Goal: Task Accomplishment & Management: Use online tool/utility

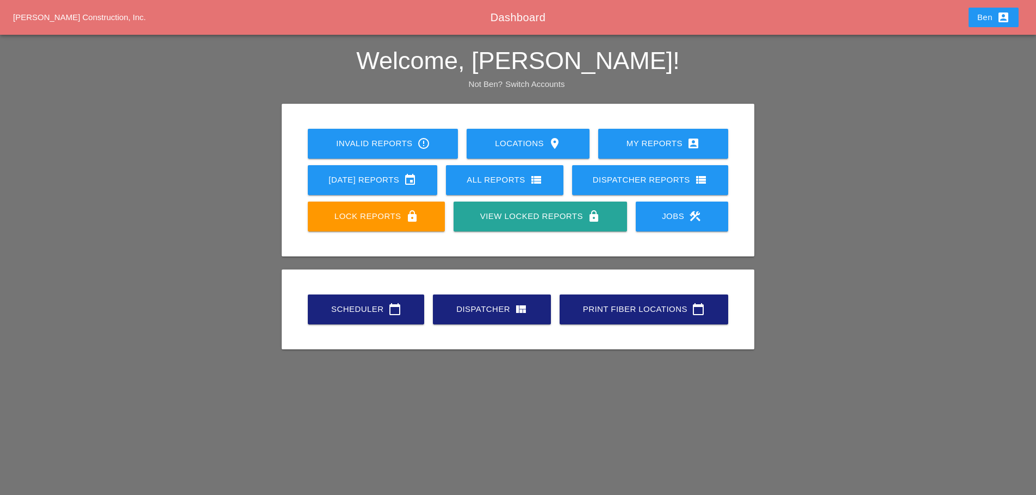
click at [373, 312] on div "Scheduler calendar_today" at bounding box center [366, 309] width 82 height 13
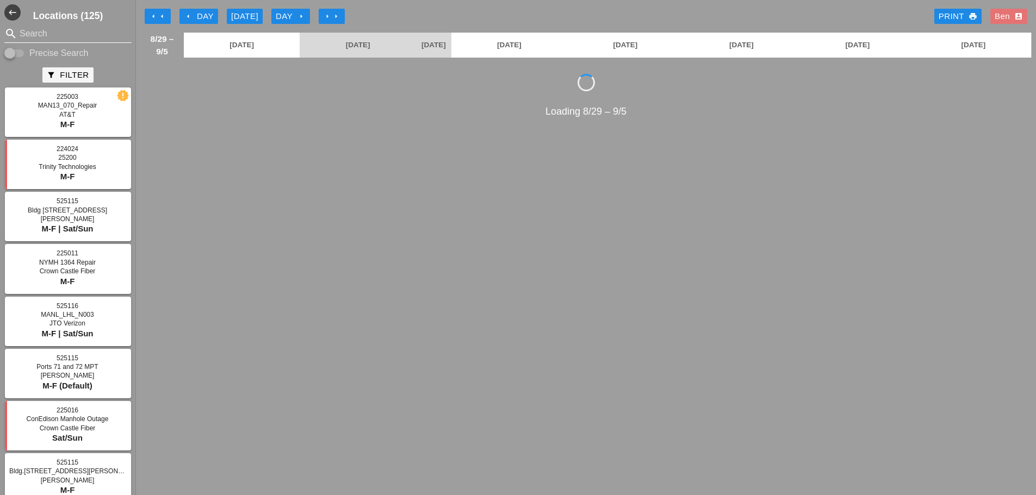
click at [60, 36] on input "Search" at bounding box center [68, 33] width 97 height 17
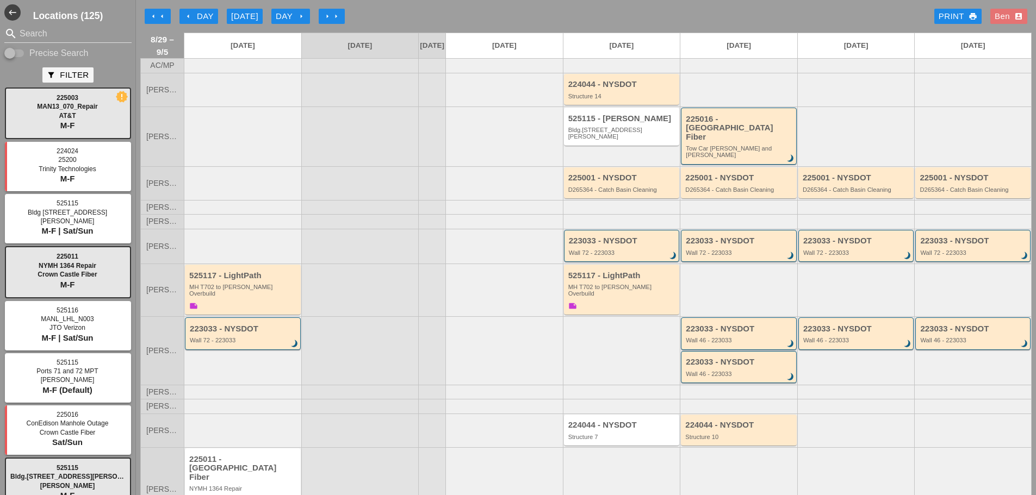
scroll to position [50, 0]
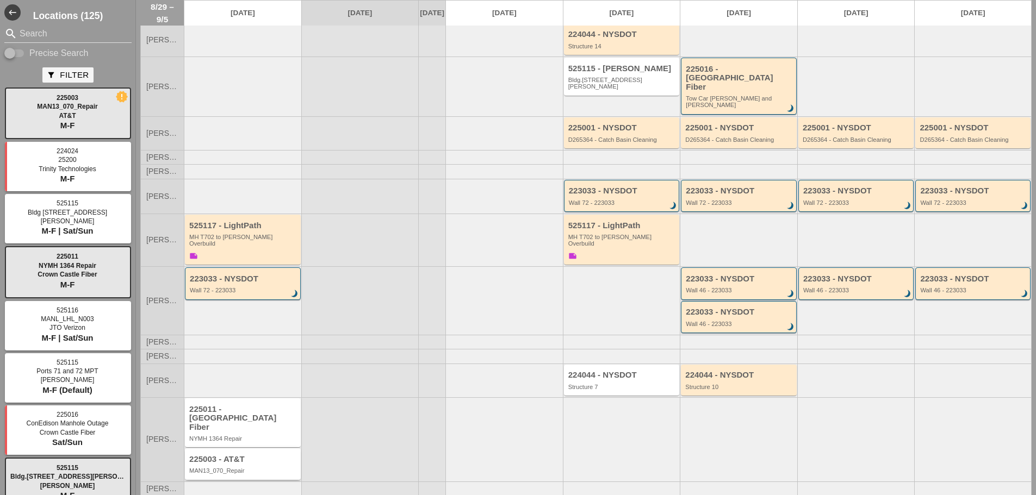
click at [265, 455] on div "225003 - AT&T MAN13_070_Repair" at bounding box center [243, 465] width 109 height 20
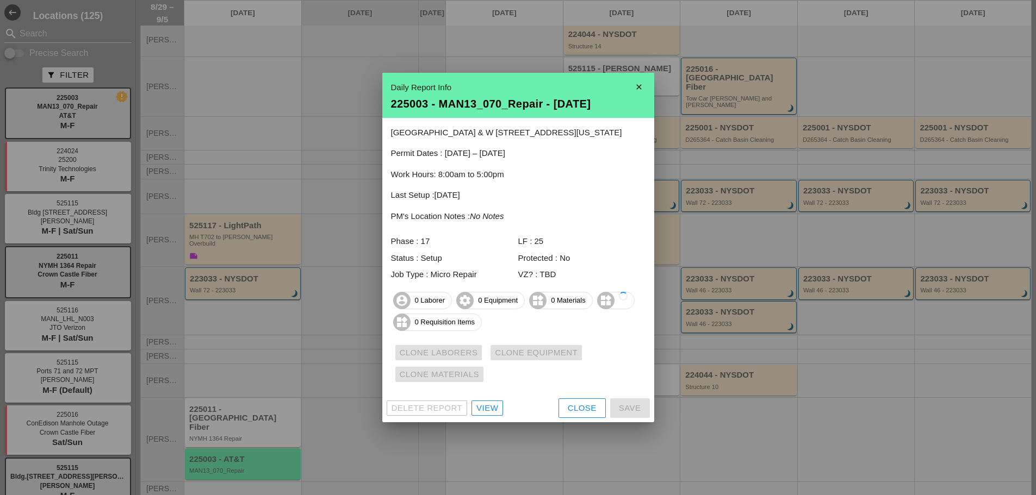
click at [238, 372] on div at bounding box center [518, 247] width 1036 height 495
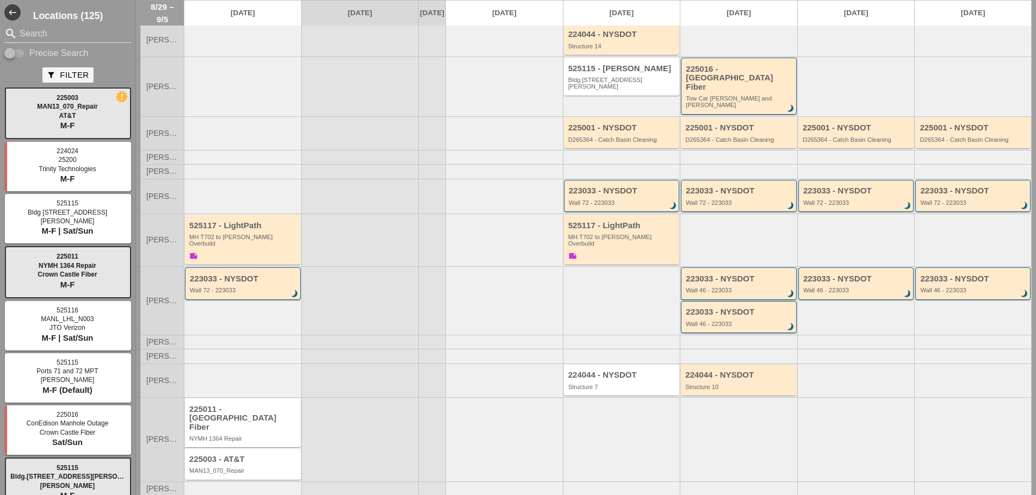
click at [241, 407] on div "225011 - [GEOGRAPHIC_DATA] Fiber" at bounding box center [243, 418] width 109 height 27
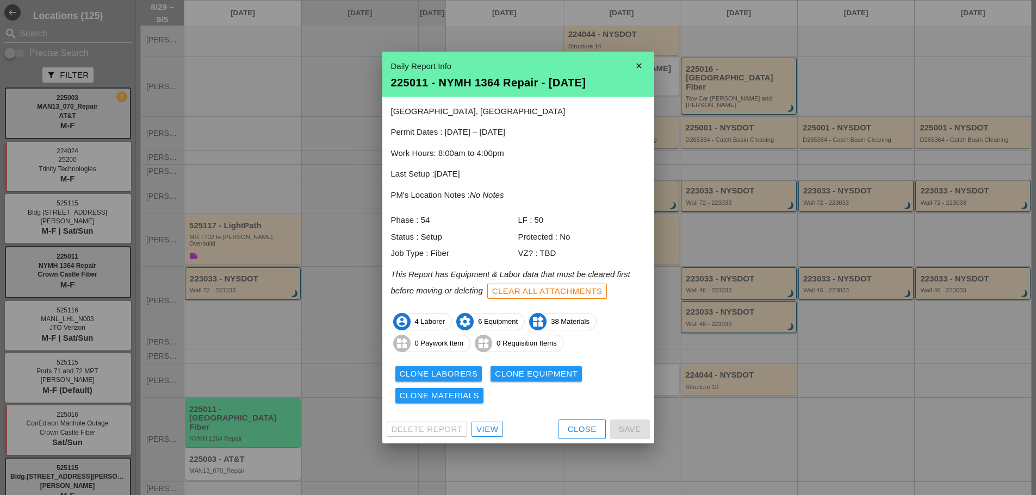
click at [443, 368] on div "Clone Laborers" at bounding box center [439, 374] width 78 height 13
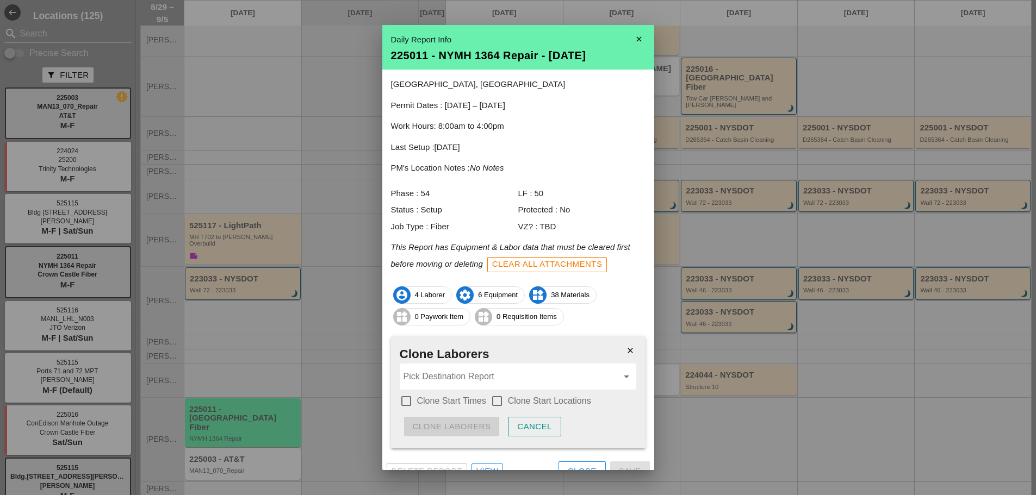
click at [545, 378] on input "Pick Destination Report" at bounding box center [510, 376] width 214 height 17
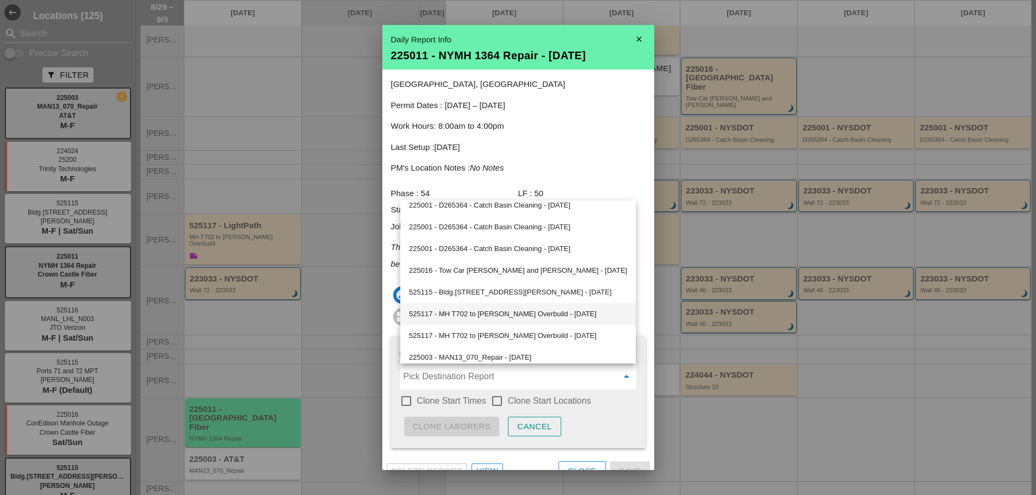
scroll to position [298, 0]
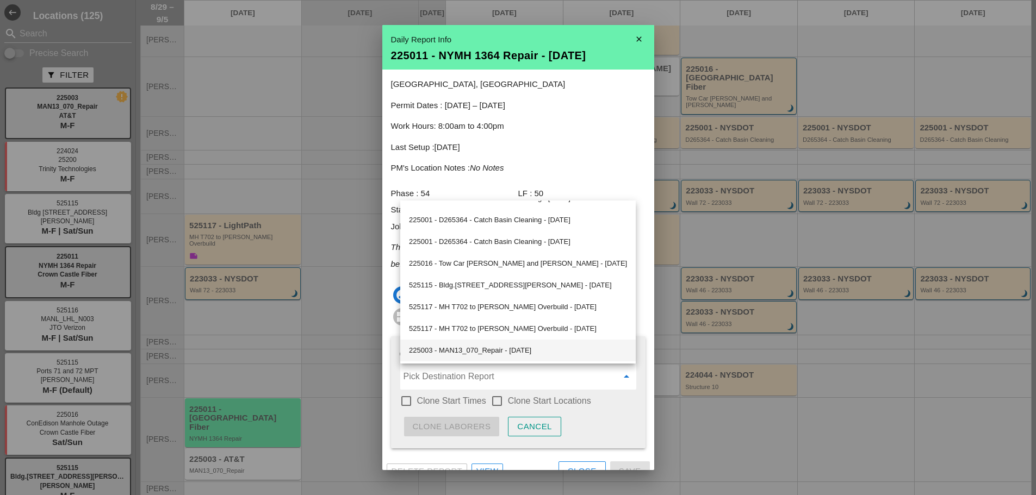
click at [533, 355] on div "225003 - MAN13_070_Repair - [DATE]" at bounding box center [518, 350] width 218 height 13
type input "225003 - MAN13_070_Repair - [DATE]"
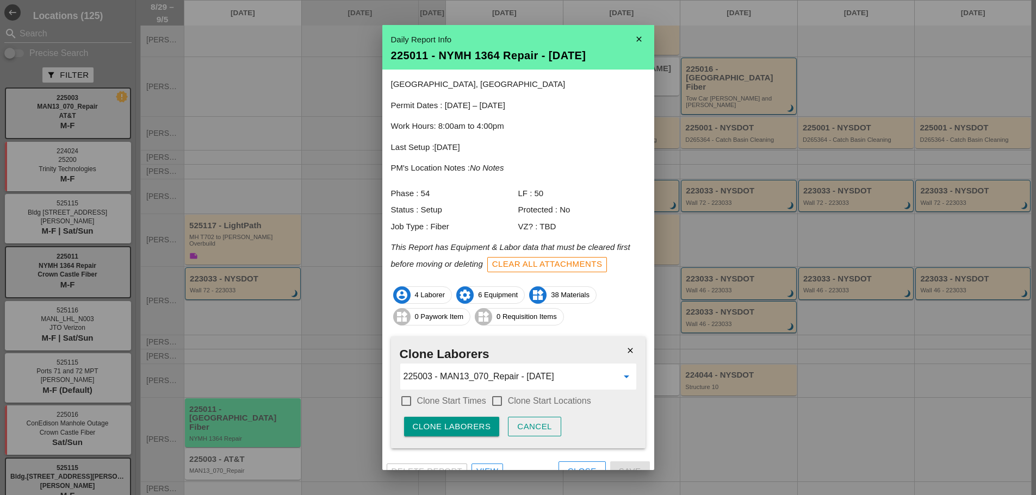
click at [458, 429] on div "Clone Laborers" at bounding box center [452, 427] width 78 height 13
drag, startPoint x: 460, startPoint y: 430, endPoint x: 737, endPoint y: 460, distance: 278.3
click at [465, 429] on div "Are you sure?" at bounding box center [447, 427] width 69 height 13
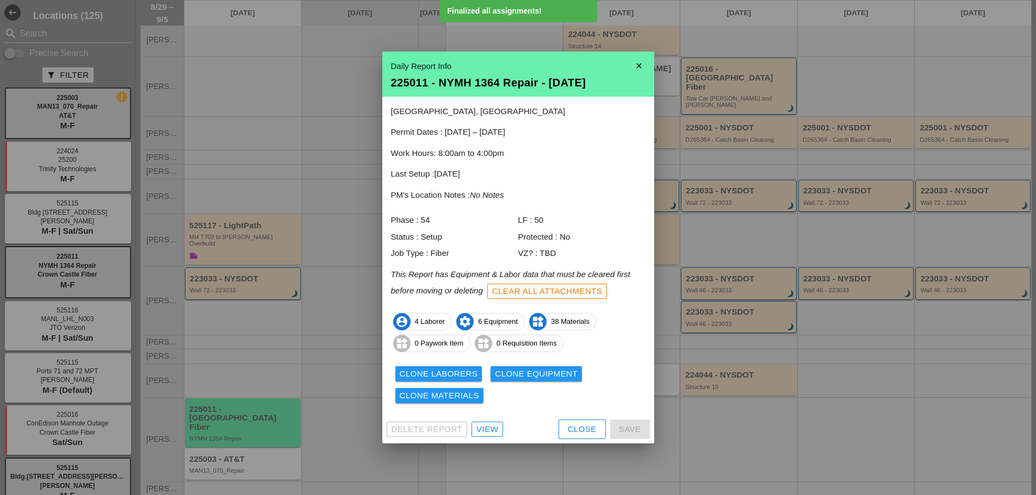
click at [341, 383] on div at bounding box center [518, 247] width 1036 height 495
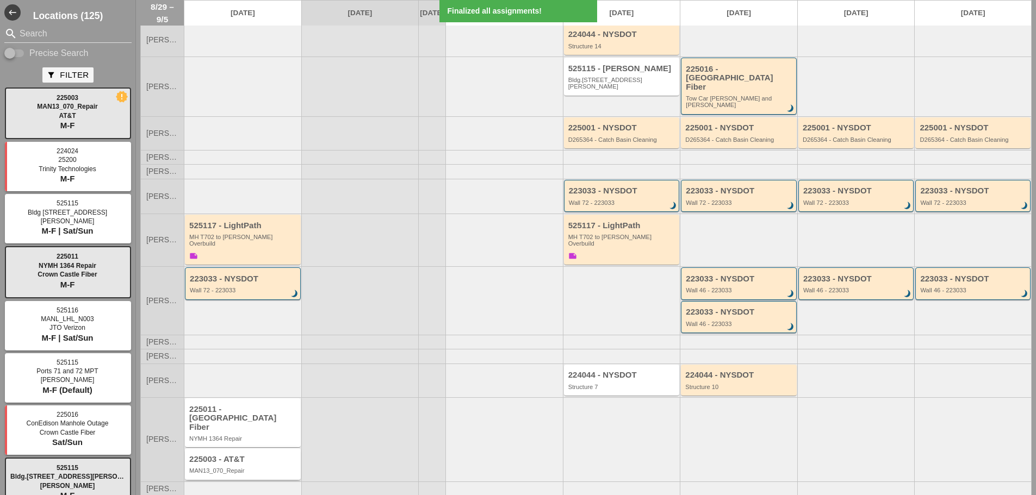
click at [254, 455] on div "225003 - AT&T" at bounding box center [243, 459] width 109 height 9
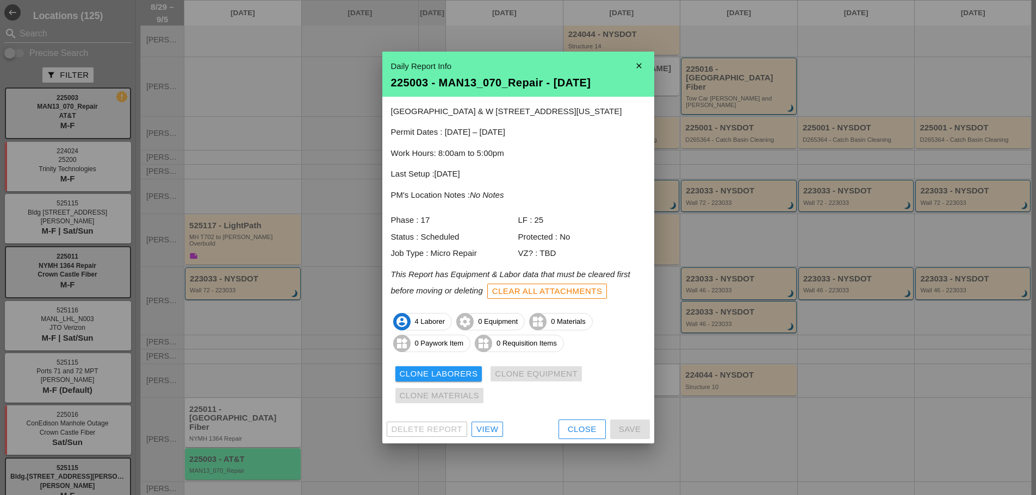
click at [332, 312] on div at bounding box center [518, 247] width 1036 height 495
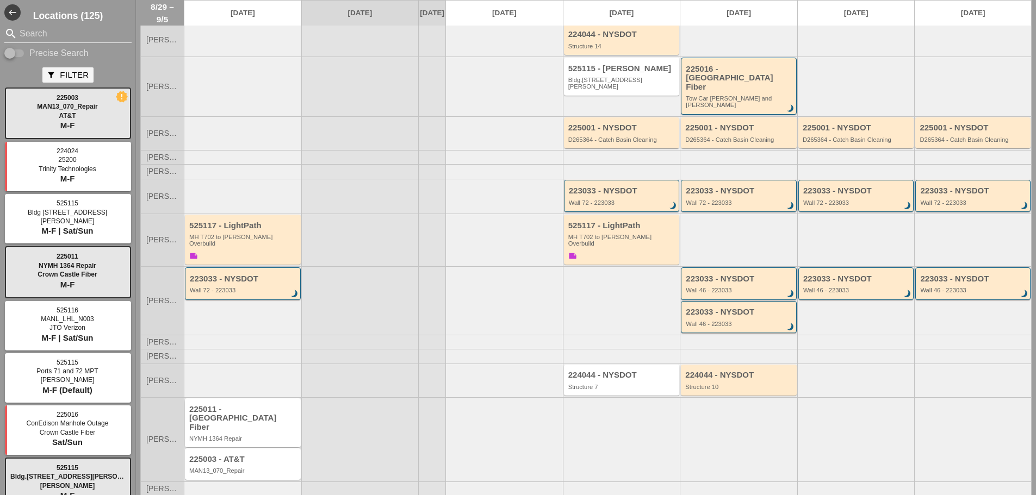
click at [233, 409] on div "225011 - [GEOGRAPHIC_DATA] Fiber NYMH 1364 Repair" at bounding box center [243, 424] width 109 height 38
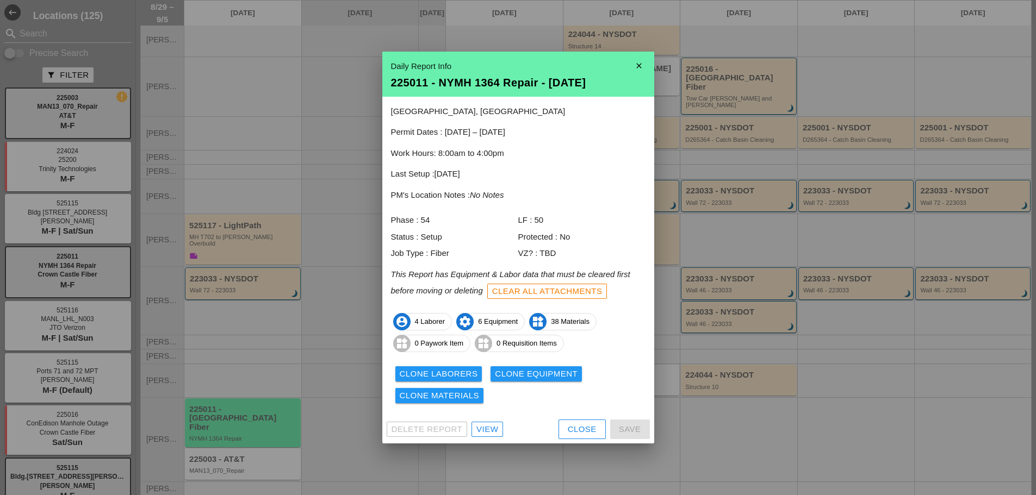
click at [256, 444] on div at bounding box center [518, 247] width 1036 height 495
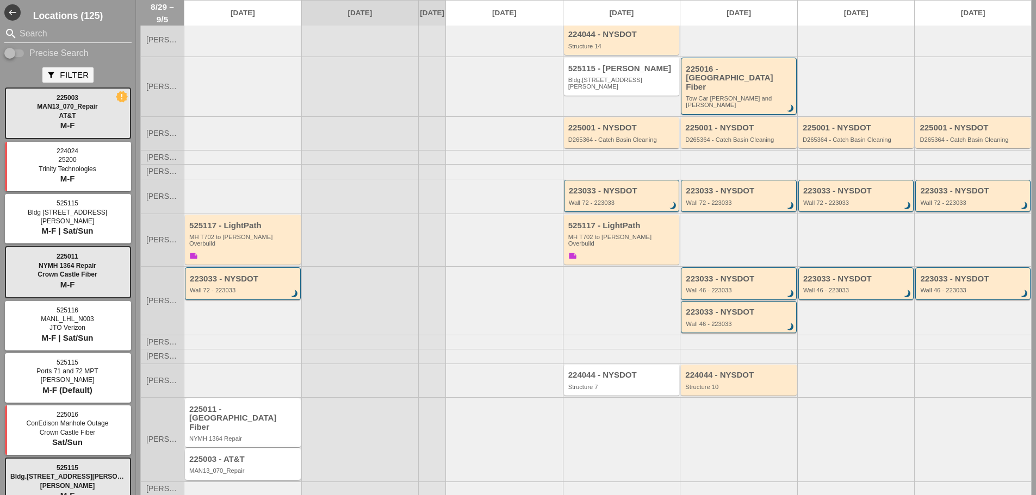
click at [251, 452] on div "225003 - AT&T MAN13_070_Repair" at bounding box center [243, 463] width 116 height 31
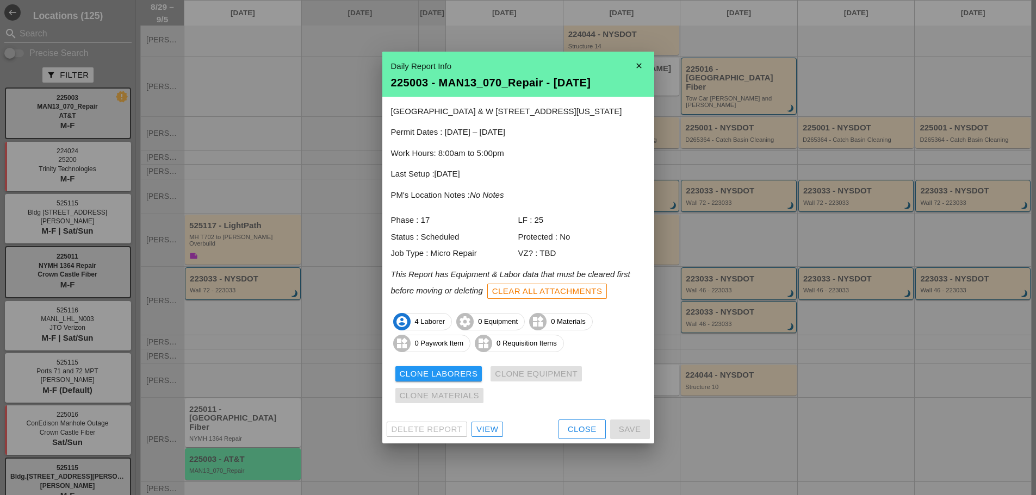
click at [482, 429] on div "View" at bounding box center [487, 429] width 22 height 13
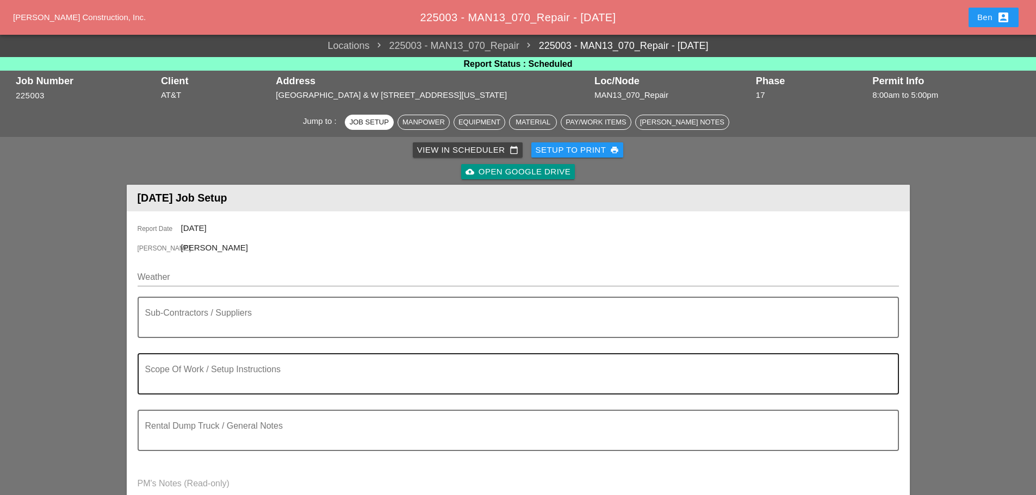
click at [199, 373] on textarea "Scope Of Work / Setup Instructions" at bounding box center [513, 380] width 737 height 26
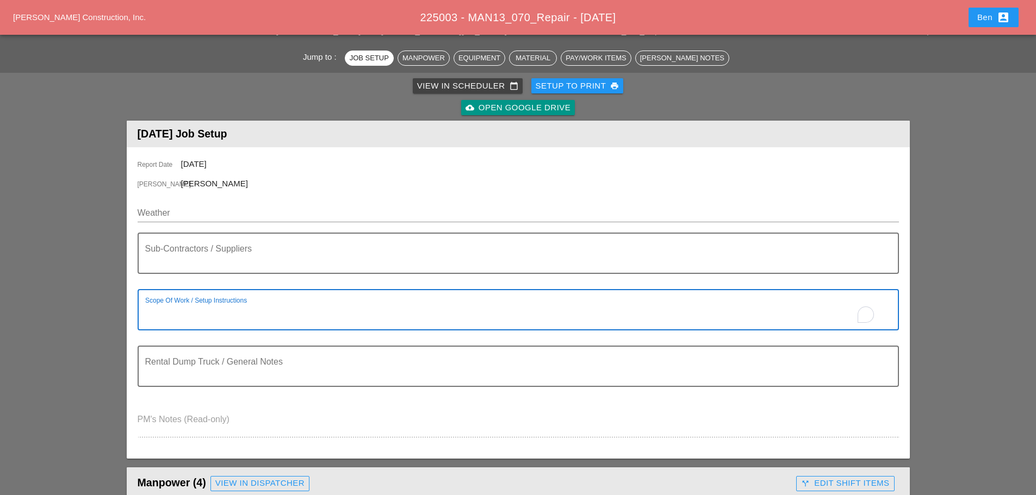
scroll to position [91, 0]
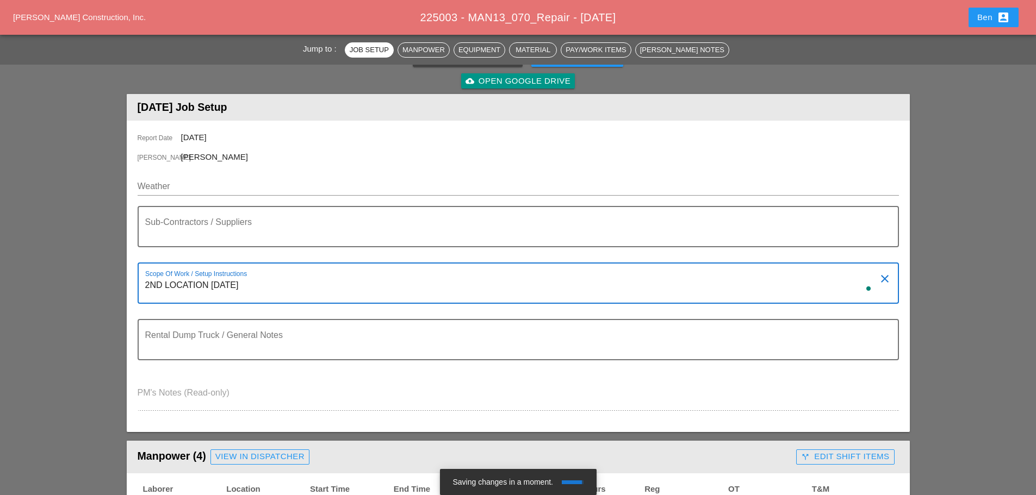
type textarea "2ND LOCATION [DATE]"
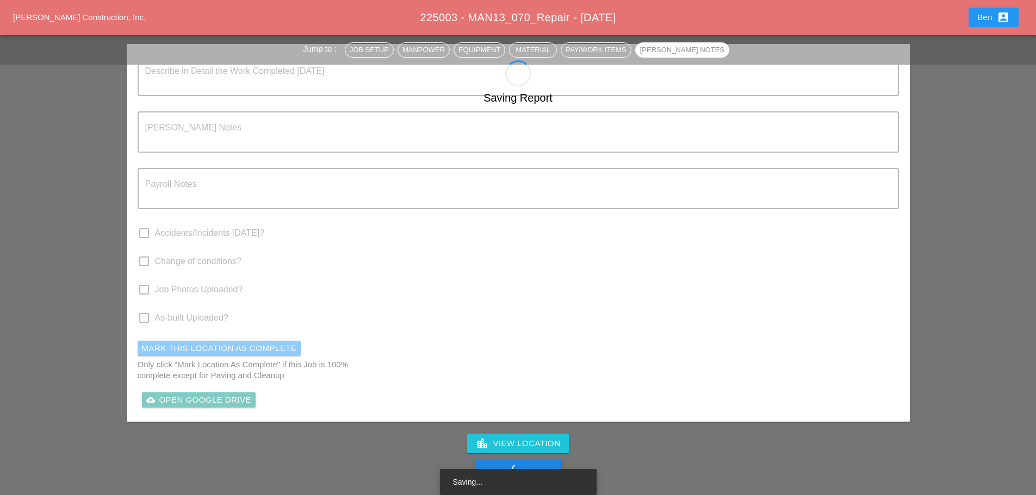
scroll to position [1337, 0]
